Goal: Communication & Community: Ask a question

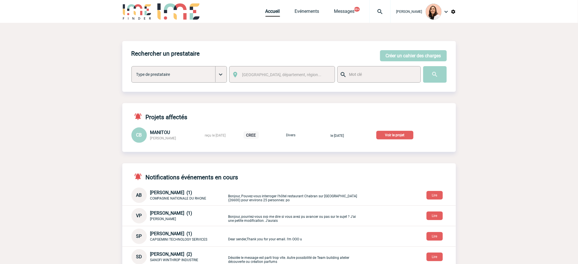
click at [380, 9] on img at bounding box center [380, 11] width 21 height 7
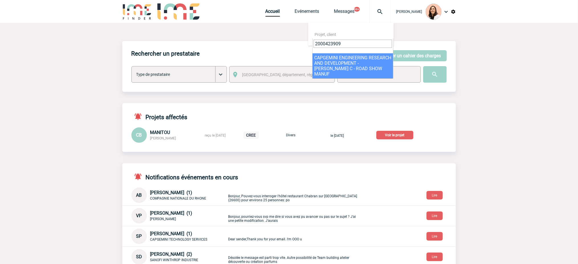
type input "2000423909"
select select "23410"
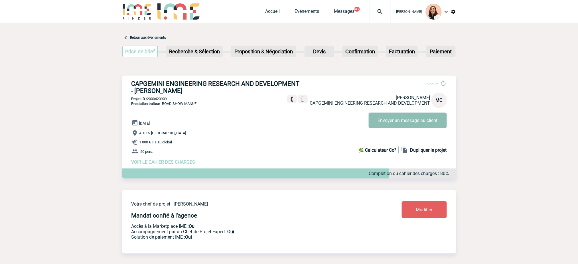
click at [394, 128] on button "Envoyer un message au client" at bounding box center [407, 121] width 78 height 16
